Goal: Task Accomplishment & Management: Use online tool/utility

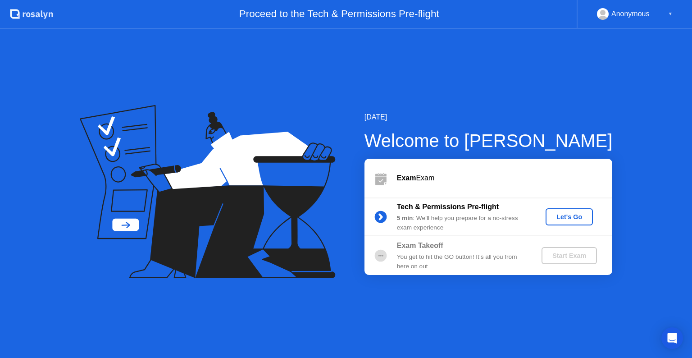
click at [558, 218] on div "Let's Go" at bounding box center [569, 216] width 40 height 7
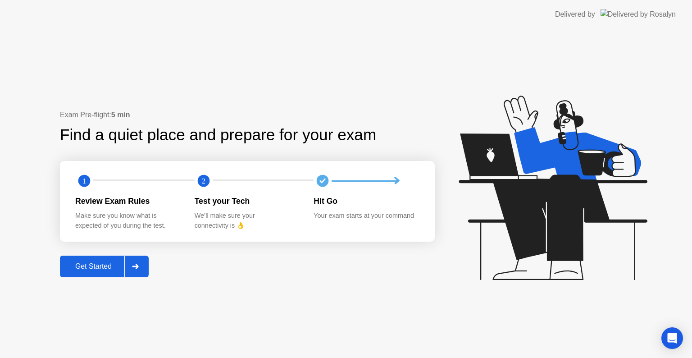
click at [97, 269] on div "Get Started" at bounding box center [94, 266] width 62 height 8
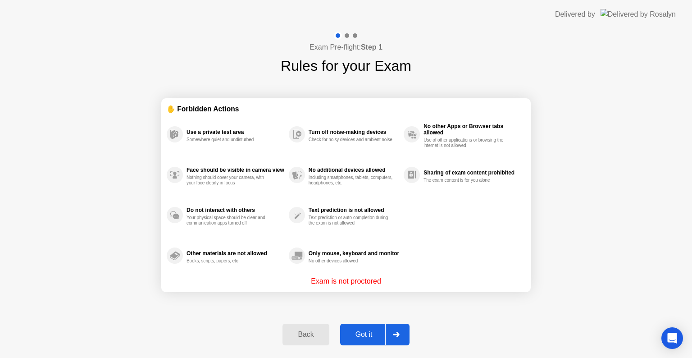
click at [367, 337] on div "Got it" at bounding box center [364, 334] width 42 height 8
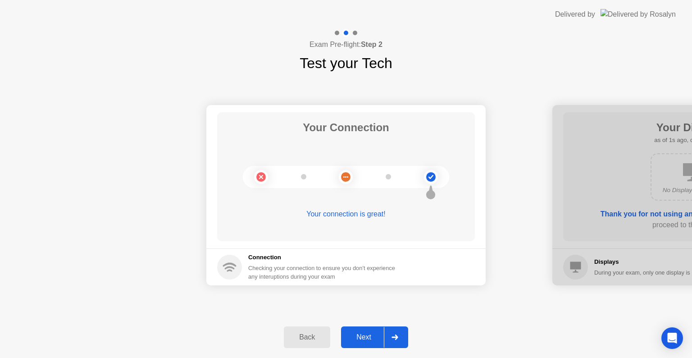
click at [367, 337] on div "Next" at bounding box center [364, 337] width 40 height 8
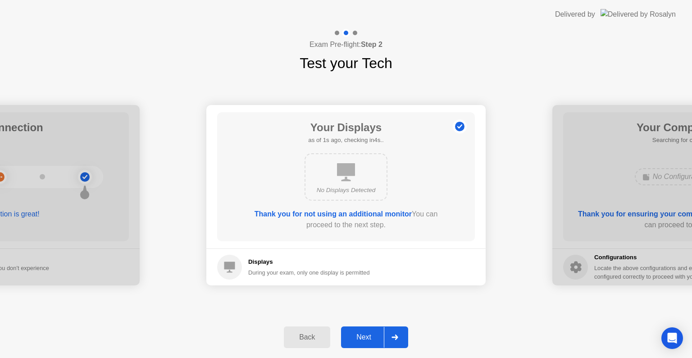
click at [367, 337] on div "Next" at bounding box center [364, 337] width 40 height 8
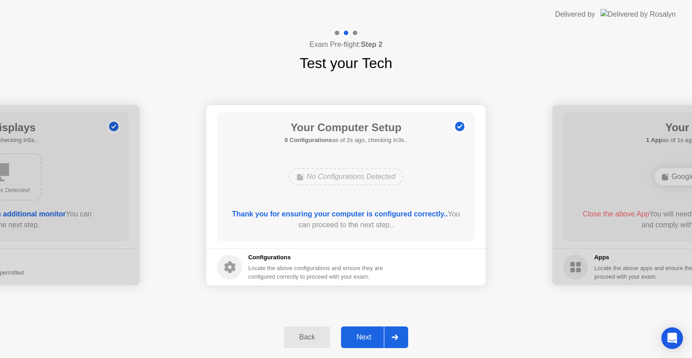
click at [367, 337] on div "Next" at bounding box center [364, 337] width 40 height 8
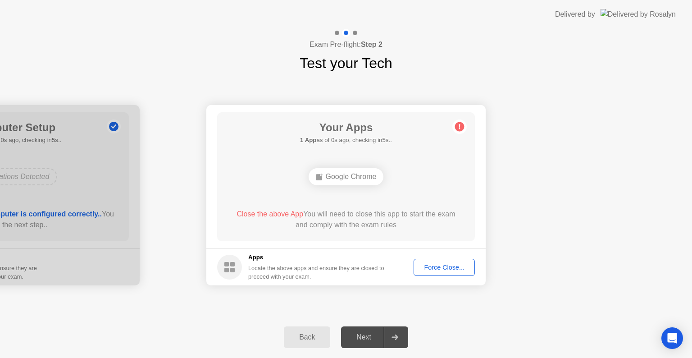
click at [438, 265] on div "Force Close..." at bounding box center [444, 266] width 55 height 7
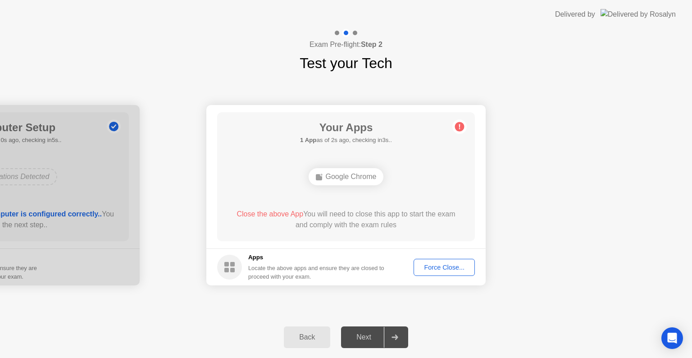
click at [431, 270] on div "Force Close..." at bounding box center [444, 266] width 55 height 7
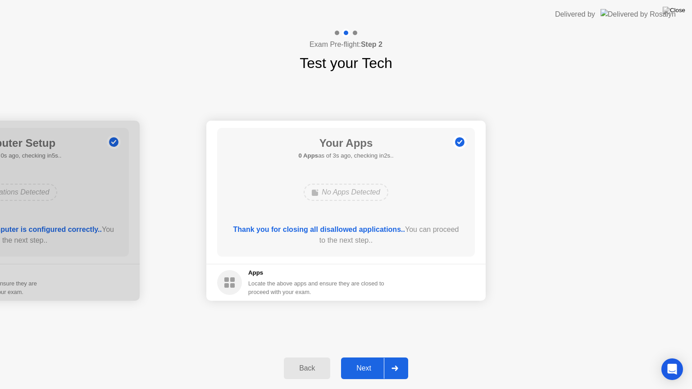
click at [367, 357] on div "Next" at bounding box center [364, 368] width 40 height 8
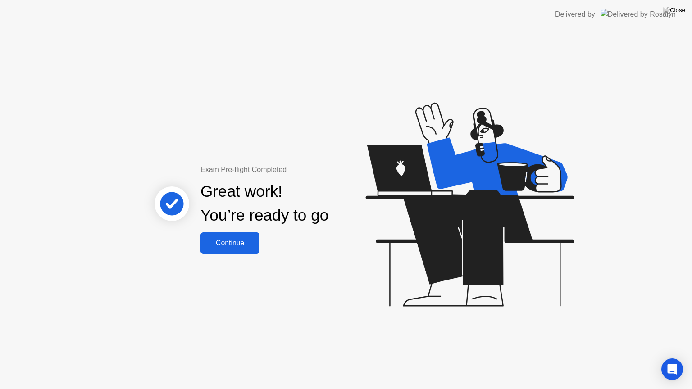
click at [239, 244] on div "Continue" at bounding box center [230, 243] width 54 height 8
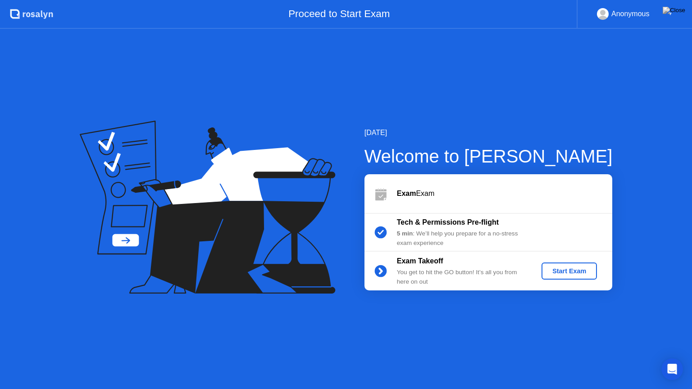
click at [576, 272] on div "Start Exam" at bounding box center [569, 270] width 48 height 7
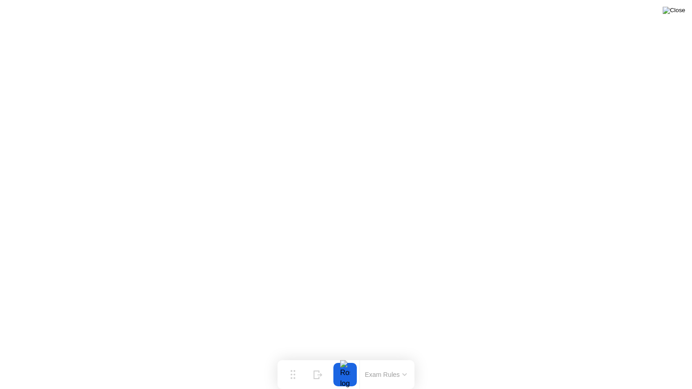
click at [683, 10] on img at bounding box center [673, 10] width 23 height 7
